Goal: Task Accomplishment & Management: Manage account settings

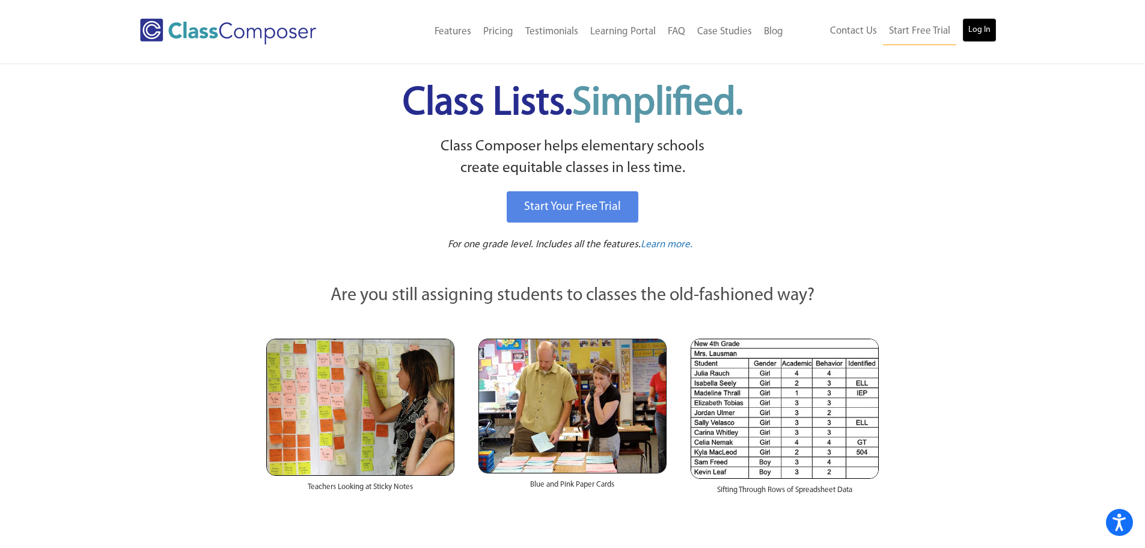
click at [975, 28] on link "Log In" at bounding box center [980, 30] width 34 height 24
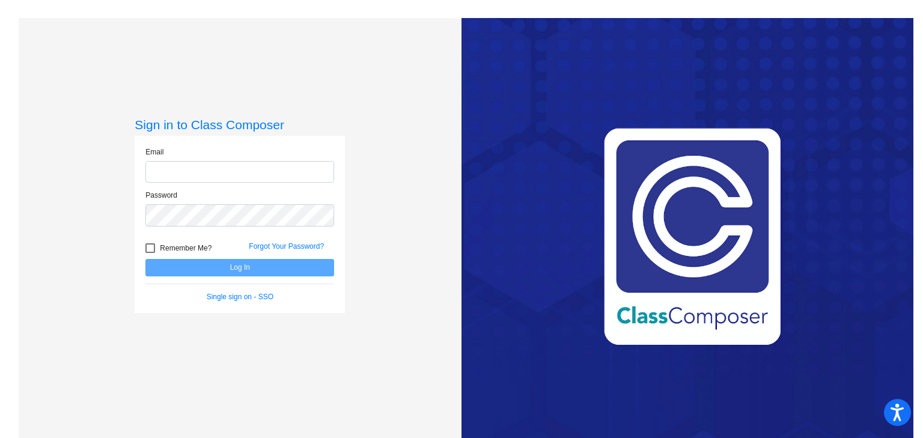
click at [281, 164] on input "email" at bounding box center [239, 172] width 189 height 22
type input "brattl@peabody.k12.ma.us"
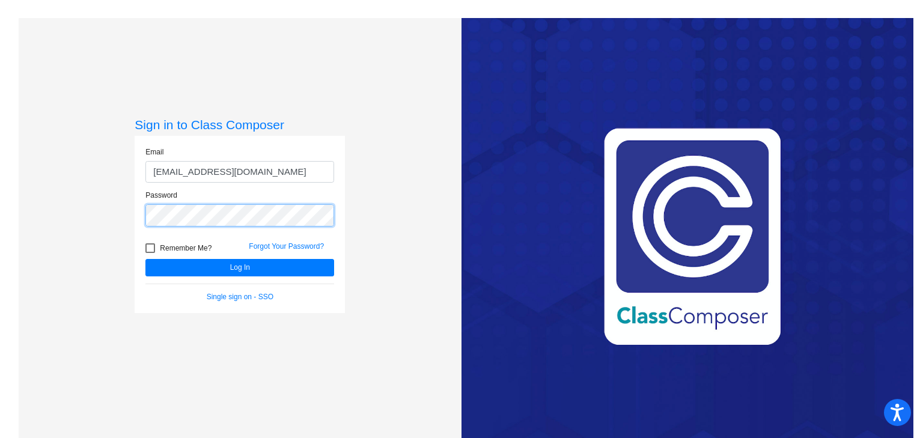
click at [145, 259] on button "Log In" at bounding box center [239, 267] width 189 height 17
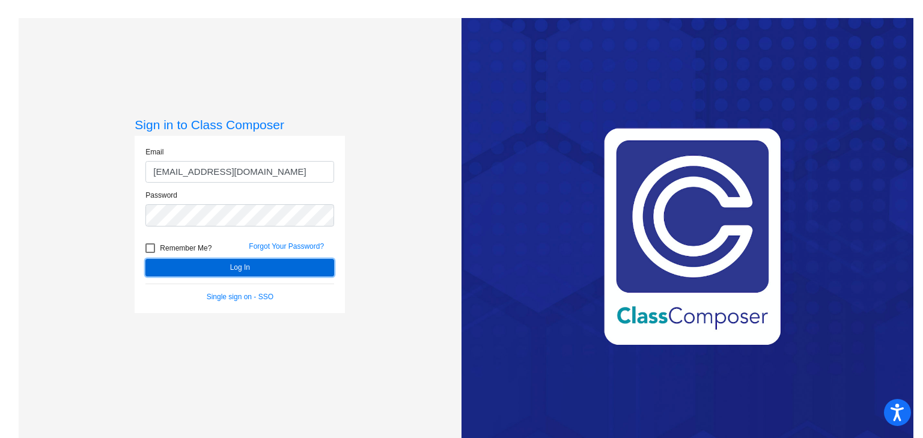
click at [248, 265] on button "Log In" at bounding box center [239, 267] width 189 height 17
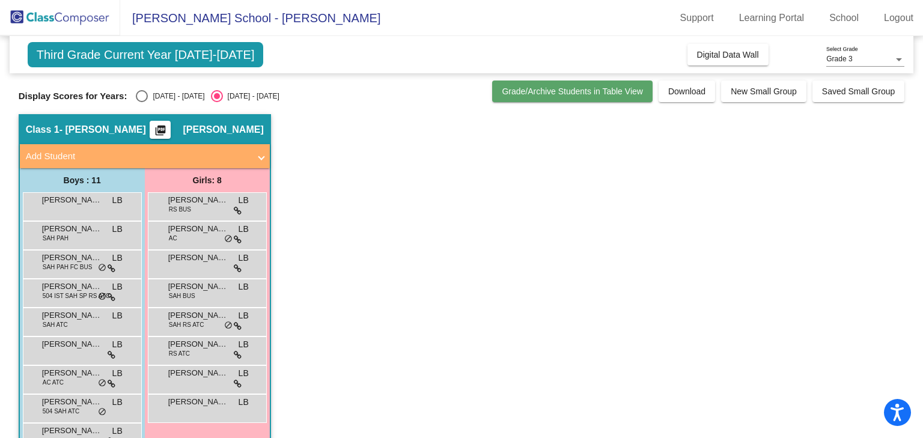
click at [526, 88] on span "Grade/Archive Students in Table View" at bounding box center [572, 92] width 141 height 10
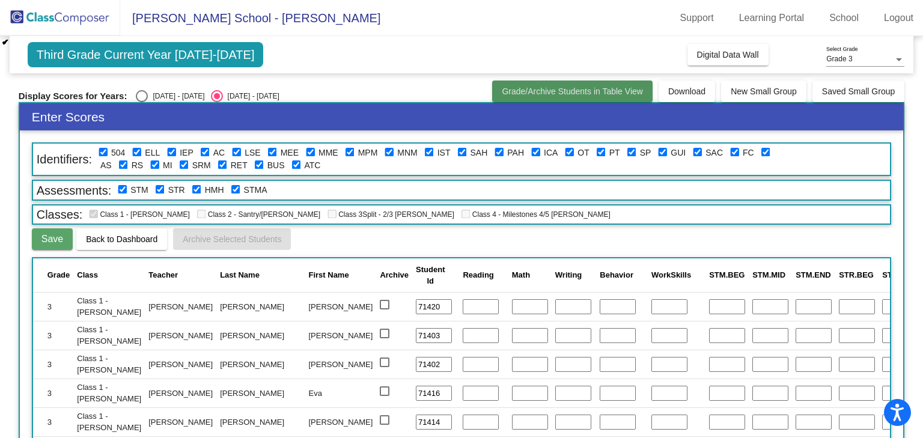
click at [586, 84] on button "Grade/Archive Students in Table View" at bounding box center [572, 92] width 161 height 22
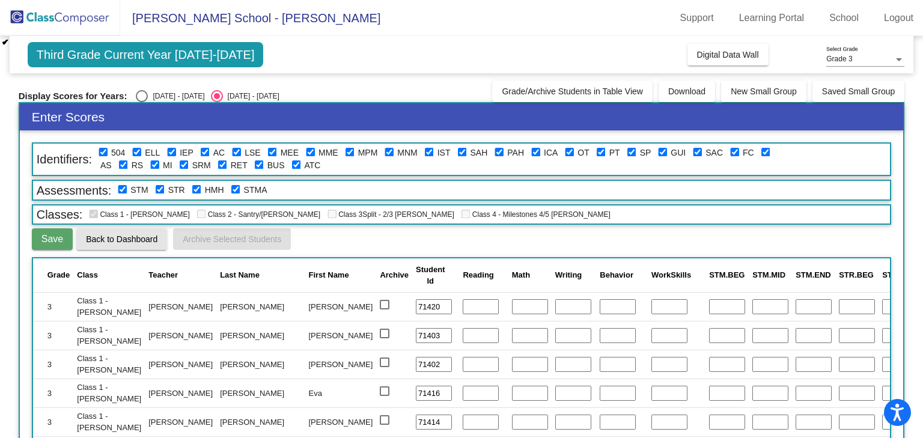
click at [132, 240] on span "Back to Dashboard" at bounding box center [122, 239] width 72 height 10
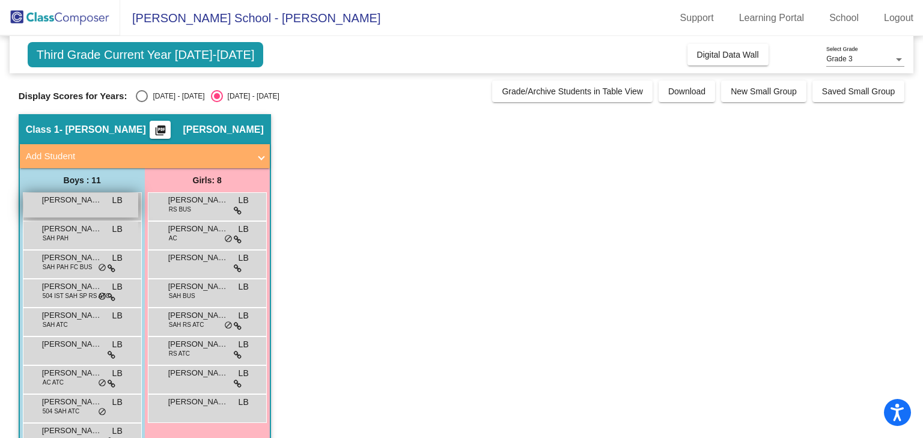
click at [75, 201] on span "Alexander Milano" at bounding box center [72, 200] width 60 height 12
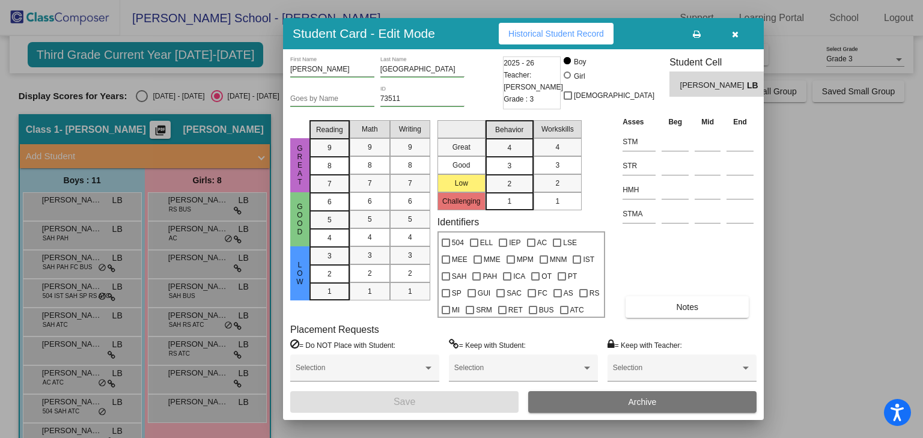
click at [734, 32] on icon "button" at bounding box center [735, 34] width 7 height 8
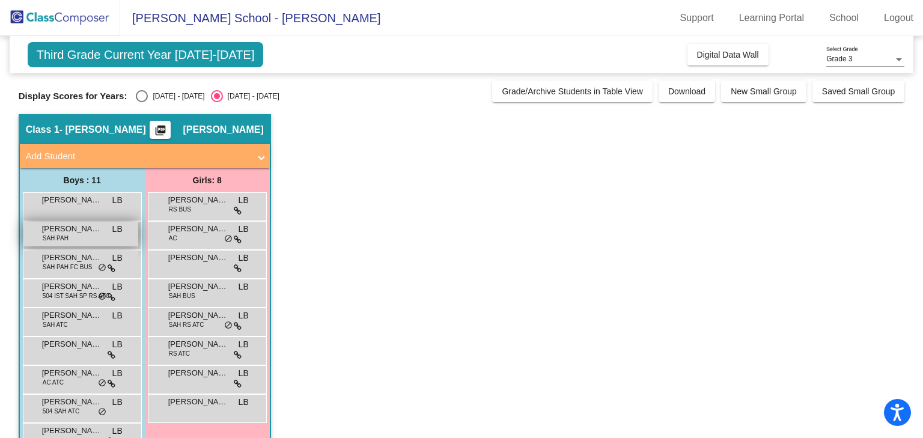
click at [75, 233] on span "Benjamin Velez" at bounding box center [72, 229] width 60 height 12
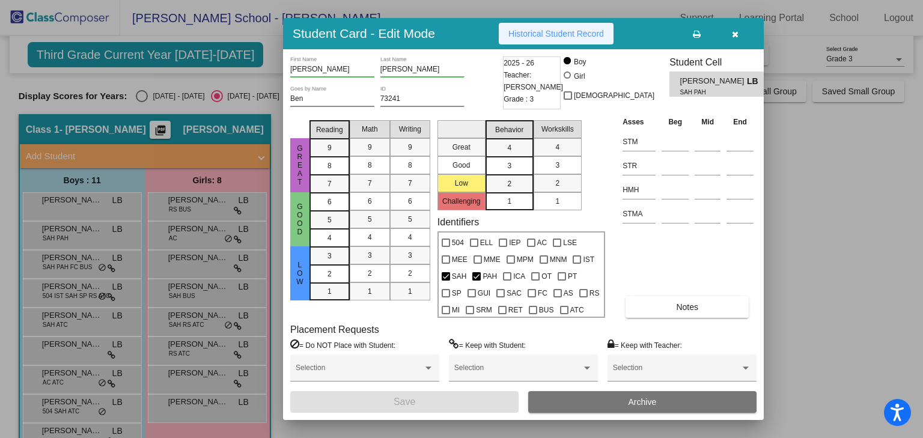
click at [538, 32] on span "Historical Student Record" at bounding box center [557, 34] width 96 height 10
click at [733, 31] on icon "button" at bounding box center [735, 34] width 7 height 8
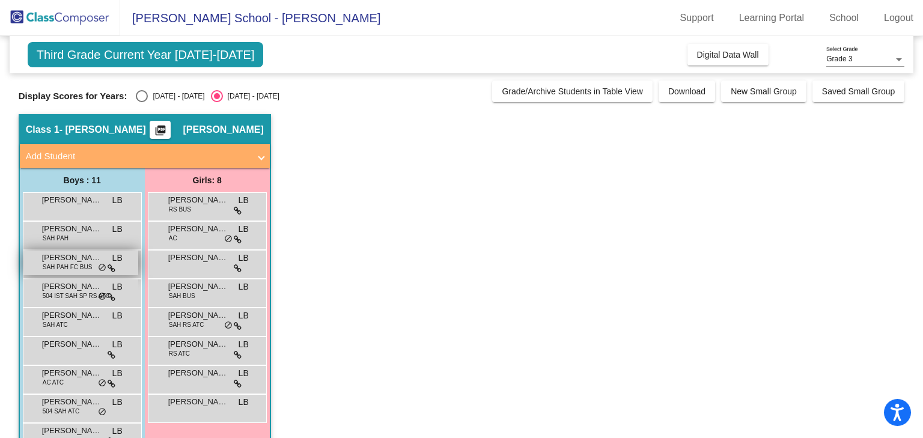
click at [60, 260] on span "Bradley Pappas" at bounding box center [72, 258] width 60 height 12
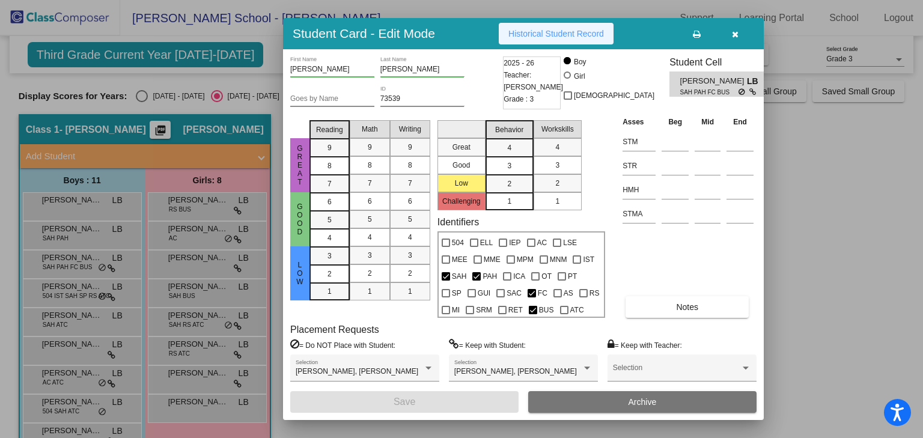
click at [553, 32] on span "Historical Student Record" at bounding box center [557, 34] width 96 height 10
click at [733, 32] on icon "button" at bounding box center [735, 34] width 7 height 8
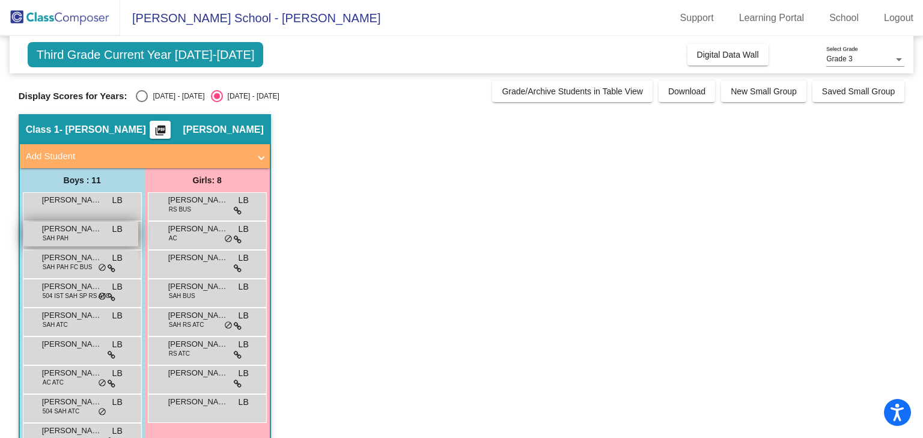
click at [88, 236] on div "Benjamin Velez SAH PAH LB lock do_not_disturb_alt" at bounding box center [80, 234] width 115 height 25
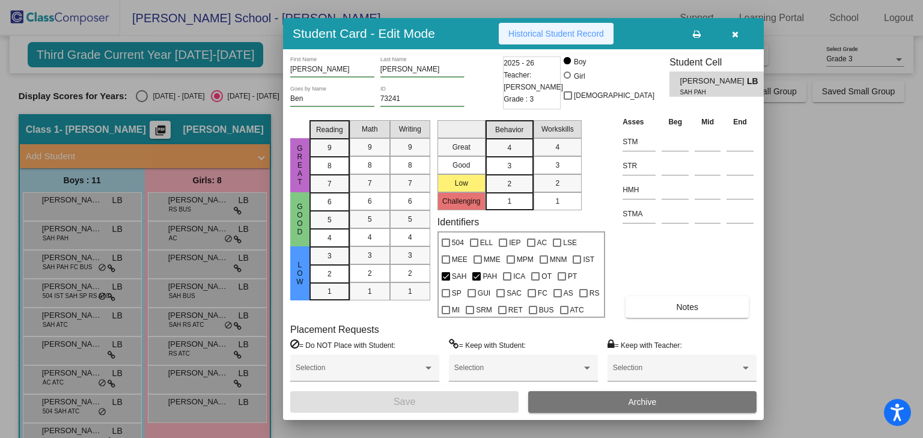
click at [539, 32] on span "Historical Student Record" at bounding box center [557, 34] width 96 height 10
click at [733, 30] on icon "button" at bounding box center [735, 34] width 7 height 8
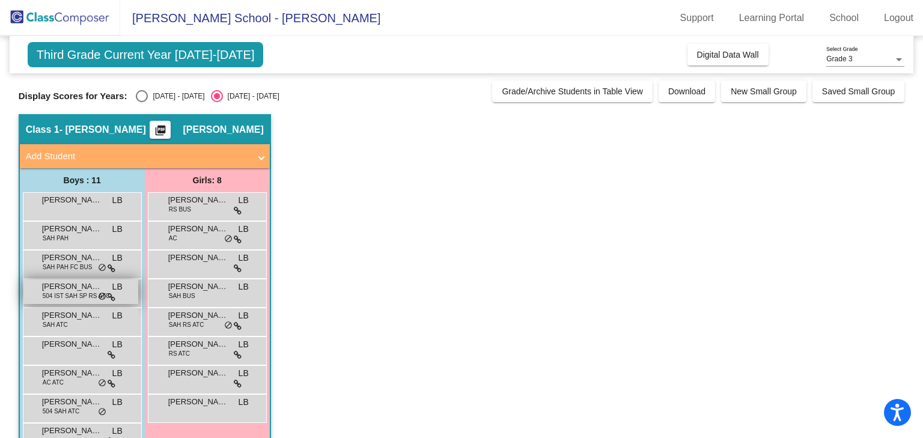
click at [57, 293] on span "504 IST SAH SP RS ATC" at bounding box center [76, 296] width 67 height 9
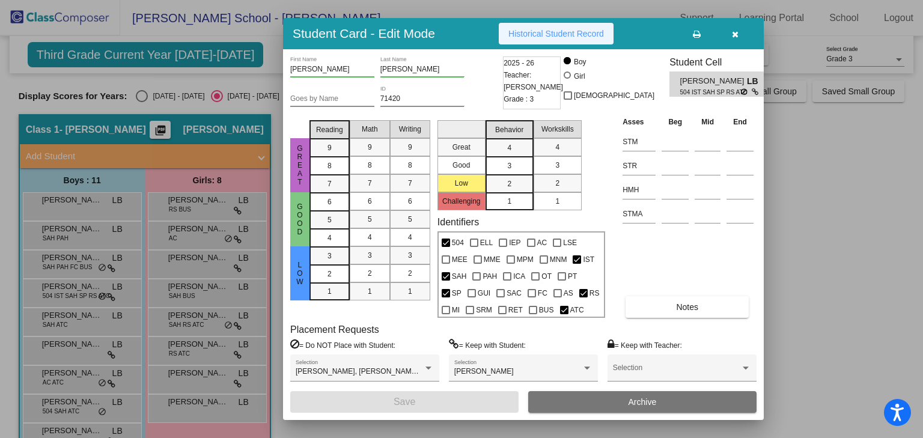
click at [544, 34] on span "Historical Student Record" at bounding box center [557, 34] width 96 height 10
click at [733, 35] on icon "button" at bounding box center [735, 34] width 7 height 8
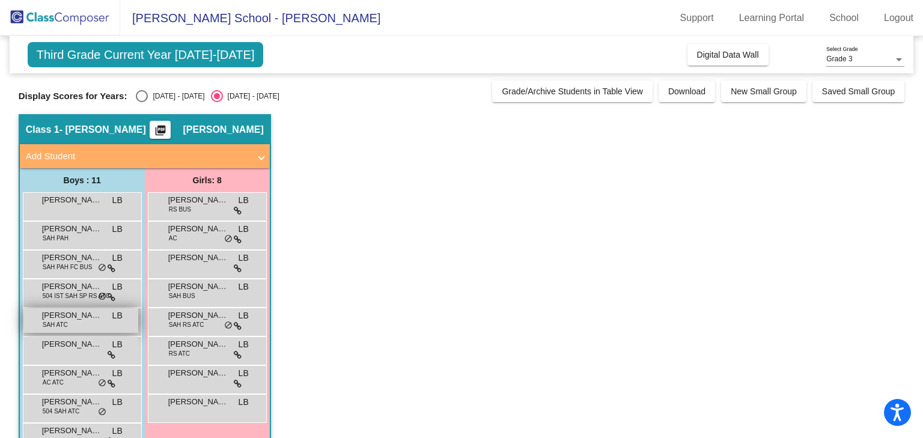
click at [95, 319] on span "Gavin Betsill" at bounding box center [72, 316] width 60 height 12
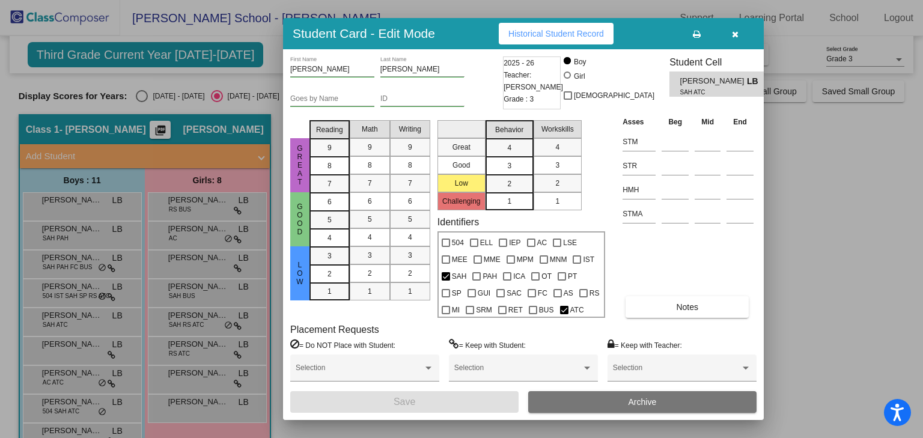
click at [530, 34] on span "Historical Student Record" at bounding box center [557, 34] width 96 height 10
click at [734, 32] on icon "button" at bounding box center [735, 34] width 7 height 8
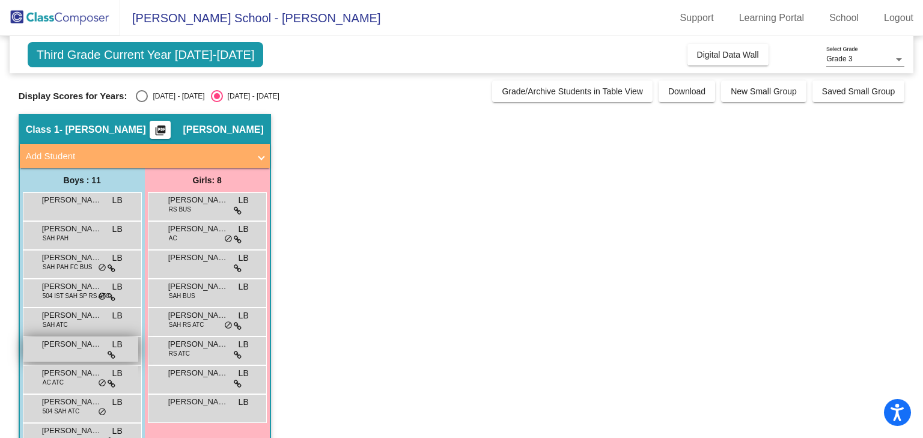
click at [78, 350] on div "Jax Murphy LB lock do_not_disturb_alt" at bounding box center [80, 349] width 115 height 25
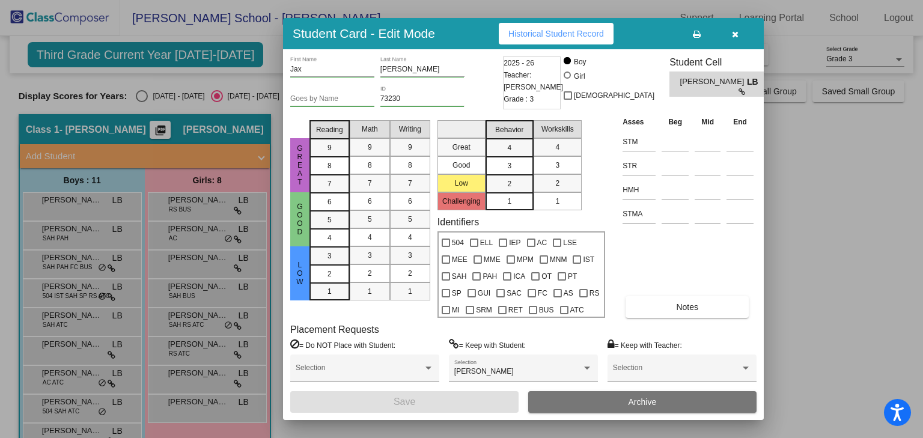
click at [519, 29] on span "Historical Student Record" at bounding box center [557, 34] width 96 height 10
click at [733, 34] on icon "button" at bounding box center [735, 34] width 7 height 8
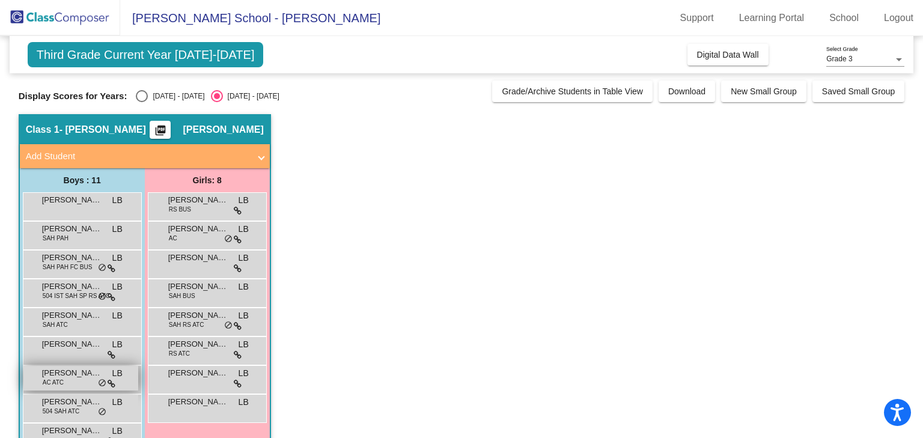
click at [79, 382] on div "Joseph Palaj AC ATC LB lock do_not_disturb_alt" at bounding box center [80, 378] width 115 height 25
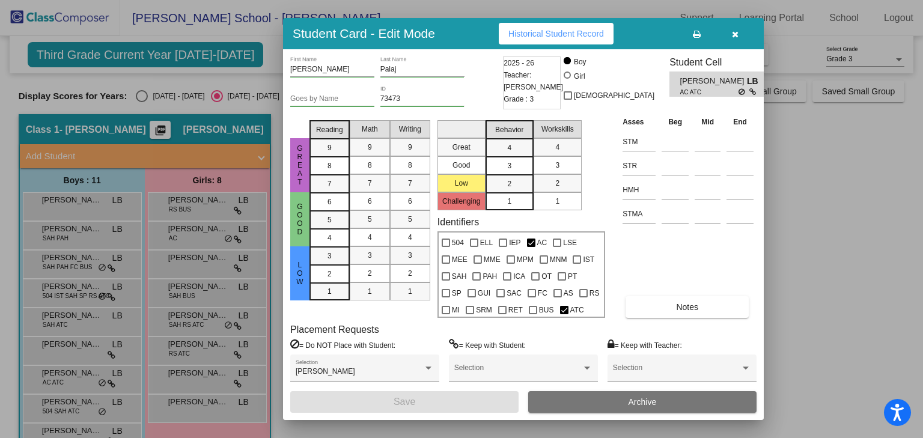
click at [593, 35] on span "Historical Student Record" at bounding box center [557, 34] width 96 height 10
click at [732, 33] on icon "button" at bounding box center [735, 34] width 7 height 8
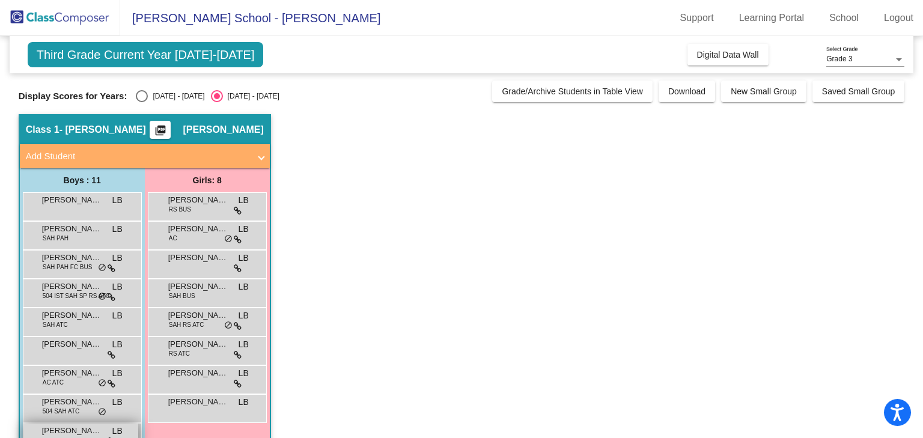
click at [77, 433] on span "Nico Murphy" at bounding box center [72, 431] width 60 height 12
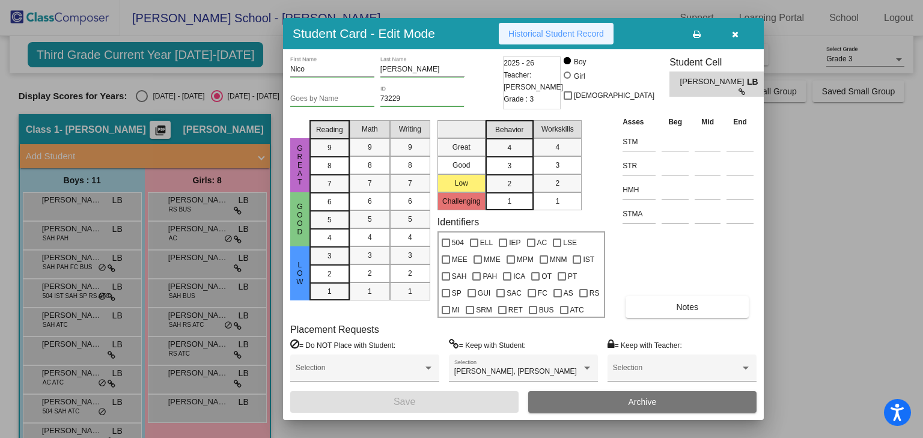
click at [540, 36] on span "Historical Student Record" at bounding box center [557, 34] width 96 height 10
click at [738, 32] on icon "button" at bounding box center [735, 34] width 7 height 8
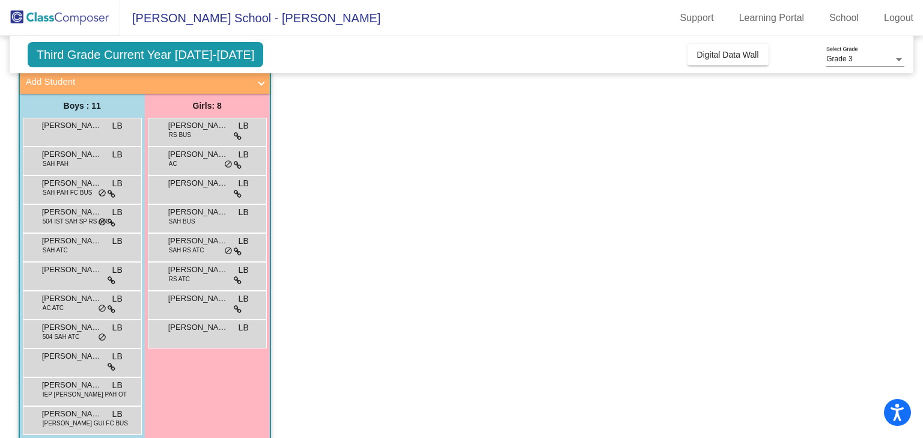
scroll to position [90, 0]
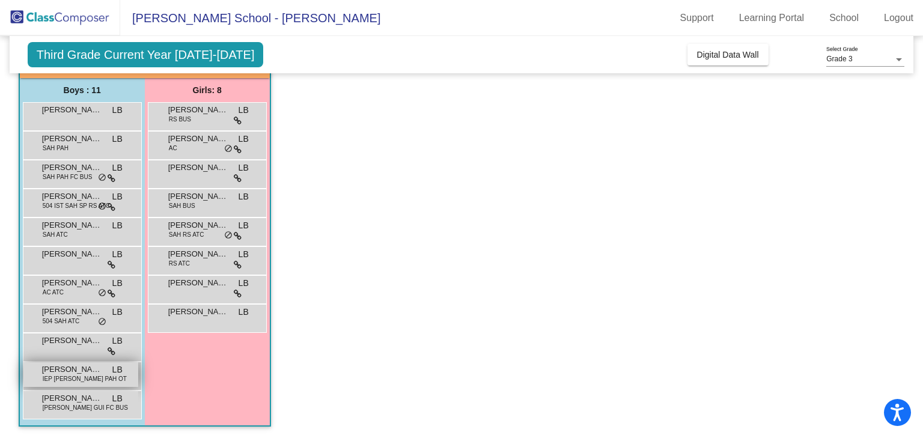
click at [70, 369] on span "Ramon Yniguez" at bounding box center [72, 370] width 60 height 12
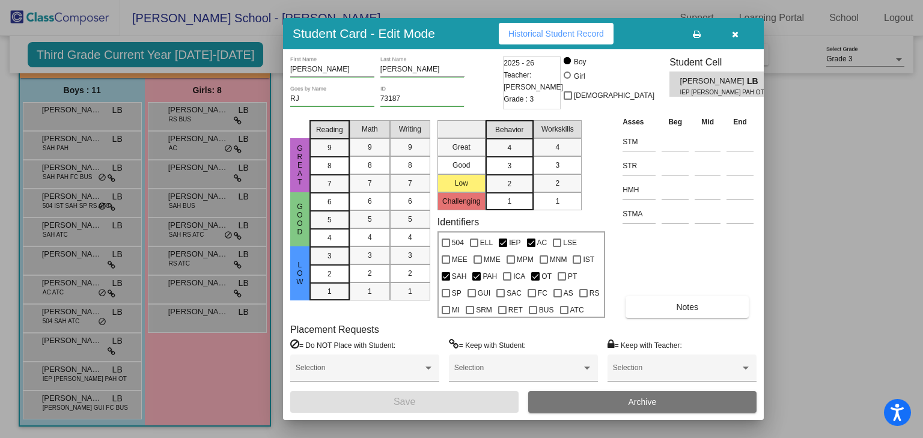
click at [571, 34] on span "Historical Student Record" at bounding box center [557, 34] width 96 height 10
click at [732, 31] on icon "button" at bounding box center [735, 34] width 7 height 8
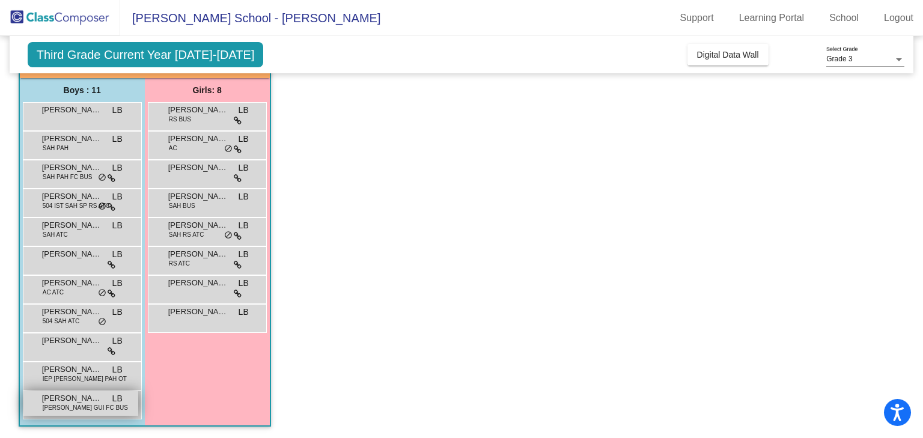
click at [66, 403] on span "AC SAH GUI FC BUS" at bounding box center [85, 407] width 85 height 9
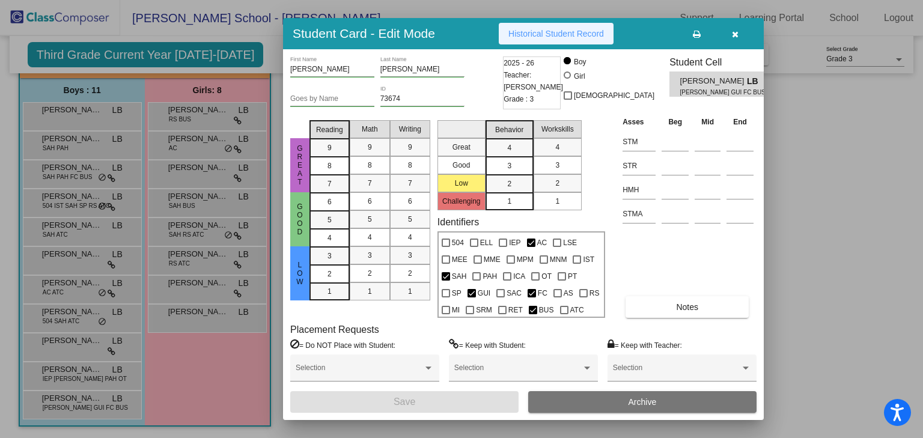
click at [536, 34] on span "Historical Student Record" at bounding box center [557, 34] width 96 height 10
click at [731, 31] on button "button" at bounding box center [735, 34] width 38 height 22
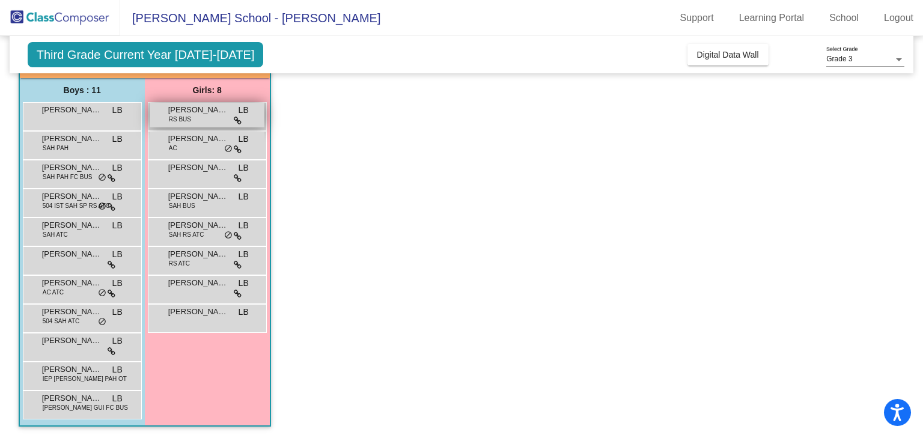
click at [200, 114] on span "Anna Fodera" at bounding box center [198, 110] width 60 height 12
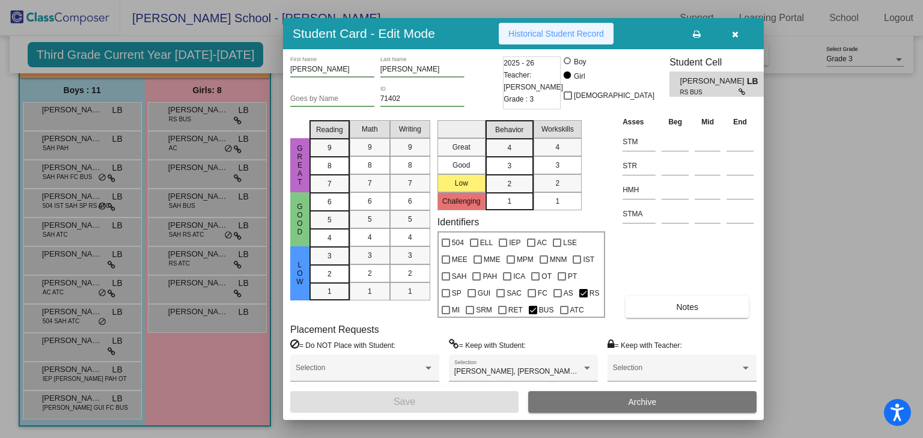
click at [532, 35] on span "Historical Student Record" at bounding box center [557, 34] width 96 height 10
click at [734, 33] on icon "button" at bounding box center [735, 34] width 7 height 8
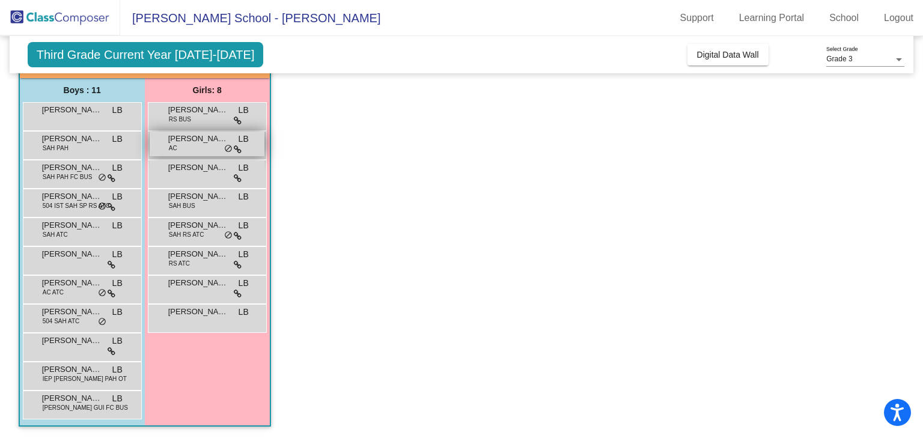
click at [203, 144] on div "Eva Sainato AC LB lock do_not_disturb_alt" at bounding box center [207, 144] width 115 height 25
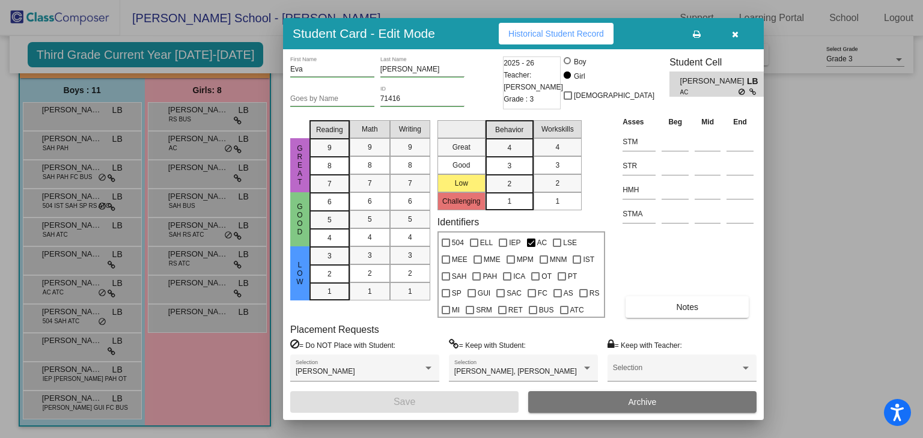
click at [557, 31] on span "Historical Student Record" at bounding box center [557, 34] width 96 height 10
click at [733, 34] on icon "button" at bounding box center [735, 34] width 7 height 8
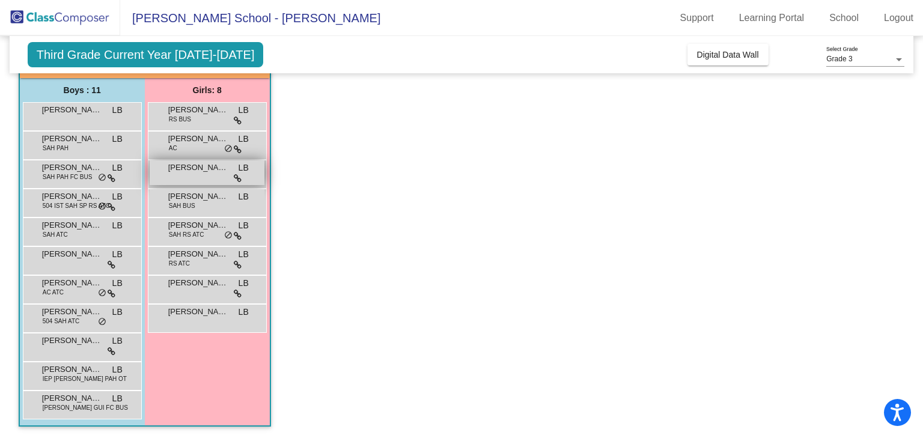
click at [182, 177] on div "Evelyn Greene LB lock do_not_disturb_alt" at bounding box center [207, 173] width 115 height 25
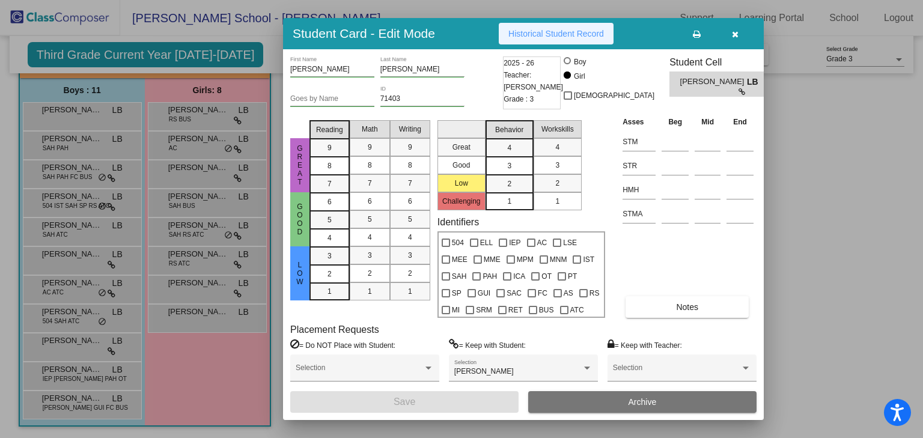
click at [585, 34] on span "Historical Student Record" at bounding box center [557, 34] width 96 height 10
click at [736, 31] on icon "button" at bounding box center [735, 34] width 7 height 8
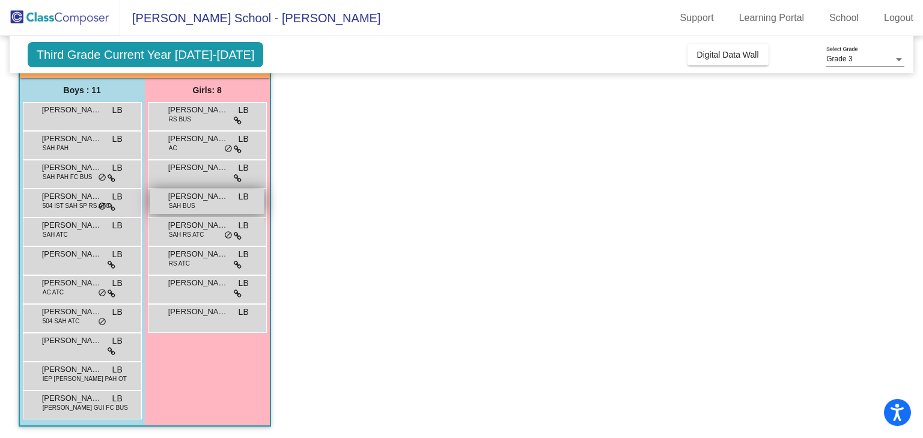
click at [206, 201] on span "Gabrielle Doughty" at bounding box center [198, 197] width 60 height 12
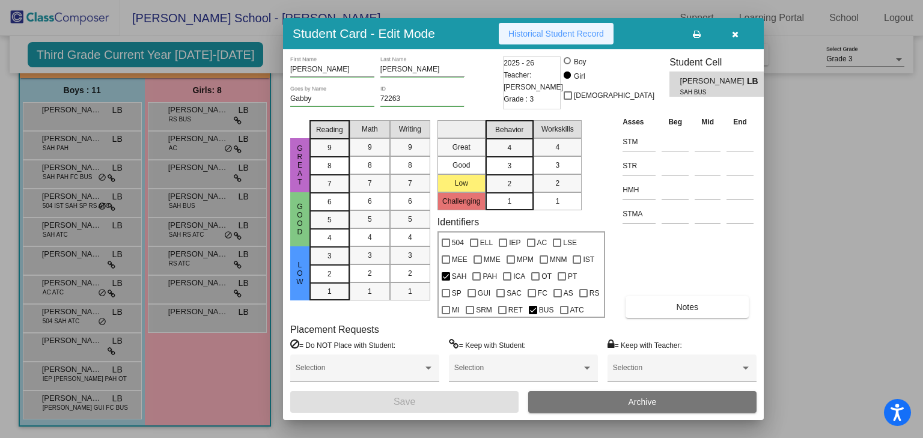
click at [566, 32] on span "Historical Student Record" at bounding box center [557, 34] width 96 height 10
click at [733, 32] on icon "button" at bounding box center [735, 34] width 7 height 8
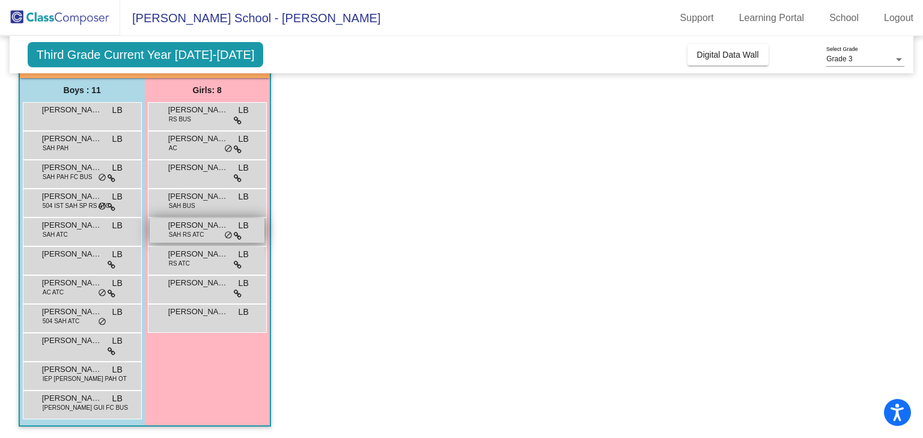
click at [183, 228] on span "Jasmine Munroe" at bounding box center [198, 225] width 60 height 12
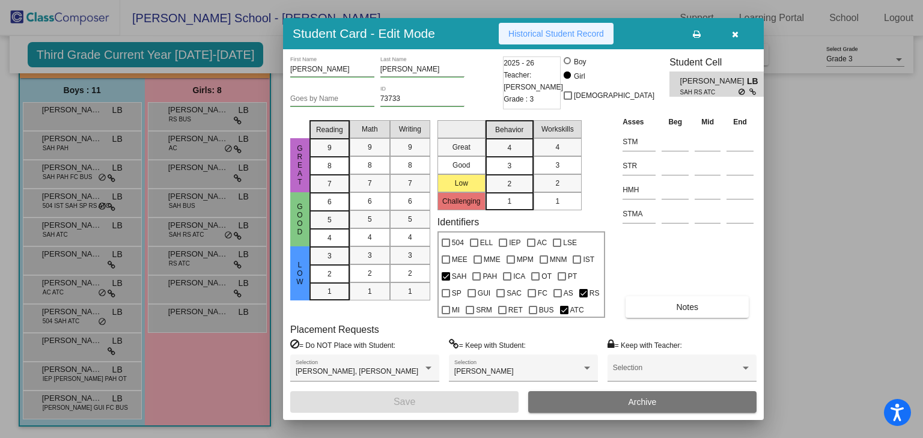
click at [573, 29] on span "Historical Student Record" at bounding box center [557, 34] width 96 height 10
click at [733, 32] on icon "button" at bounding box center [735, 34] width 7 height 8
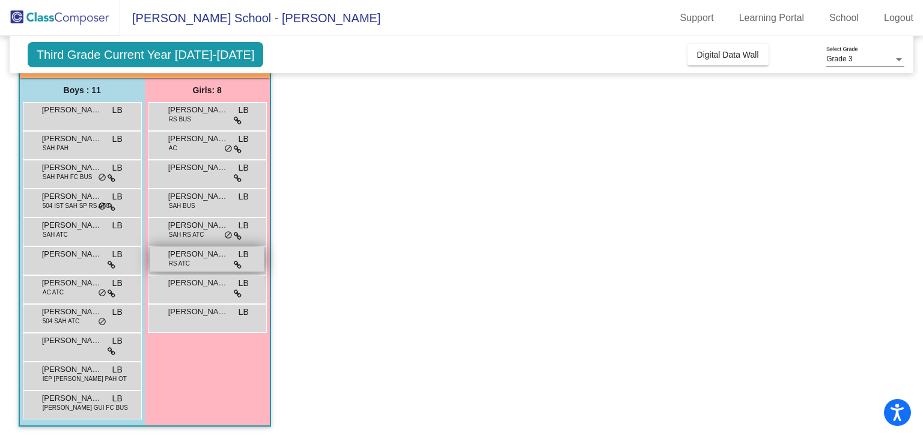
click at [180, 263] on span "RS ATC" at bounding box center [179, 263] width 21 height 9
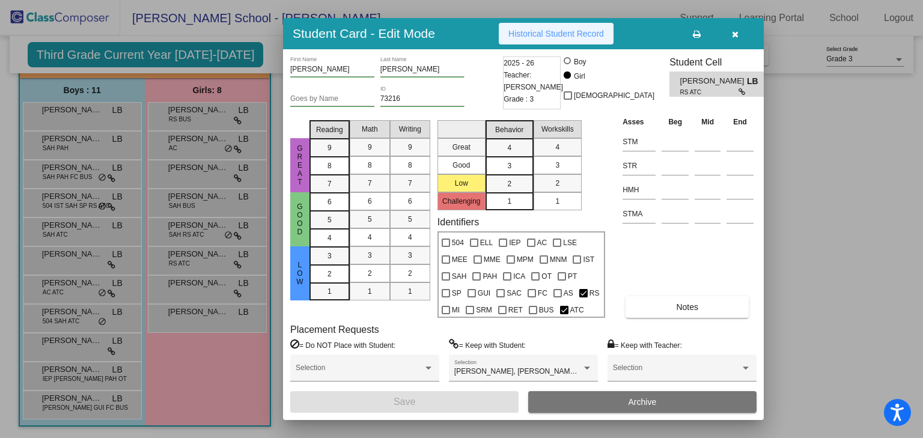
click at [529, 30] on span "Historical Student Record" at bounding box center [557, 34] width 96 height 10
click at [734, 30] on icon "button" at bounding box center [735, 34] width 7 height 8
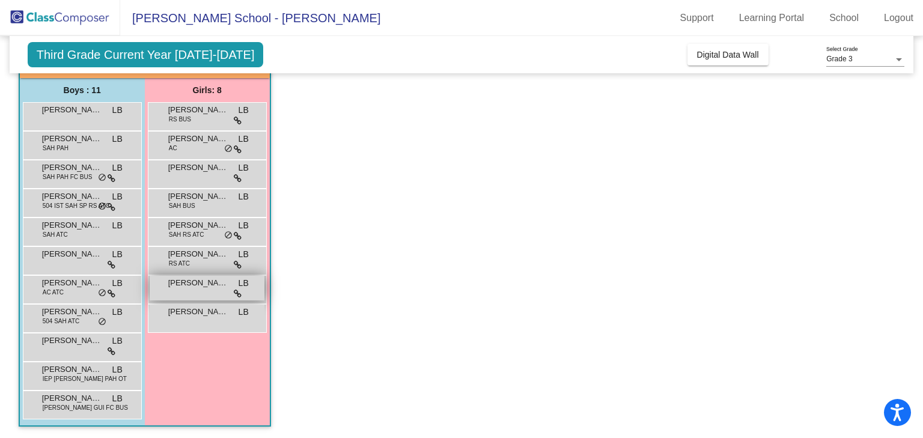
click at [188, 288] on span "Maeve McCarthy" at bounding box center [198, 283] width 60 height 12
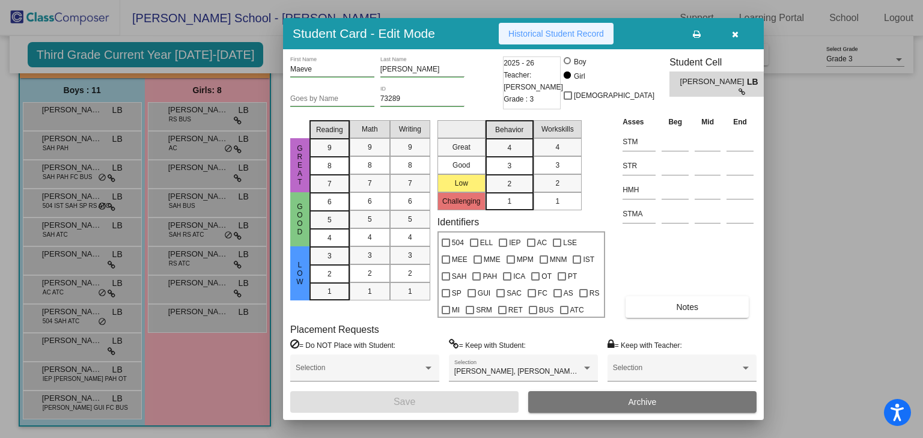
click at [551, 34] on span "Historical Student Record" at bounding box center [557, 34] width 96 height 10
click at [733, 31] on icon "button" at bounding box center [735, 34] width 7 height 8
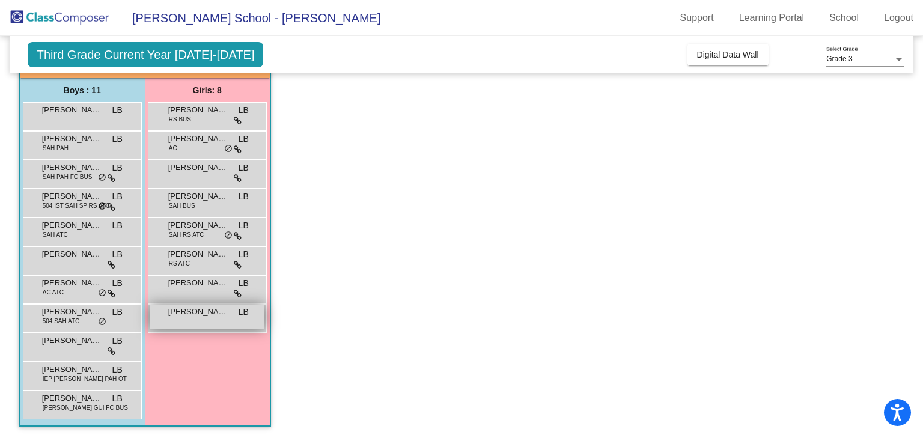
click at [192, 319] on div "Marina Armata LB lock do_not_disturb_alt" at bounding box center [207, 317] width 115 height 25
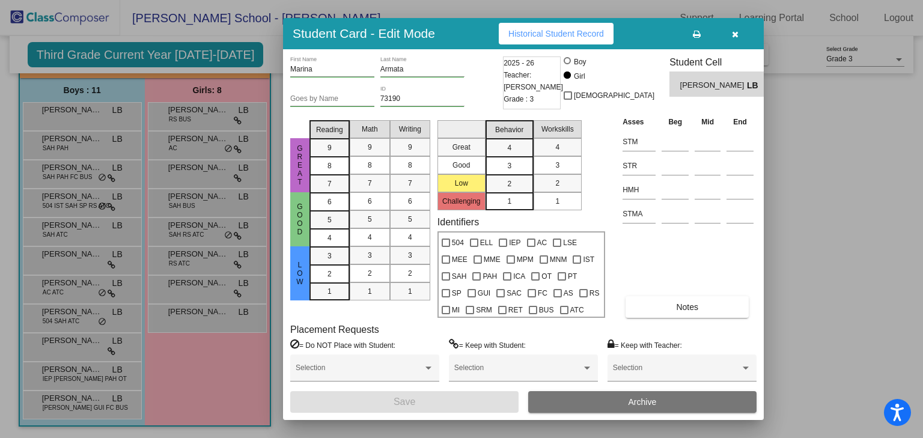
click at [543, 34] on span "Historical Student Record" at bounding box center [557, 34] width 96 height 10
click at [733, 33] on icon "button" at bounding box center [735, 34] width 7 height 8
